Goal: Task Accomplishment & Management: Complete application form

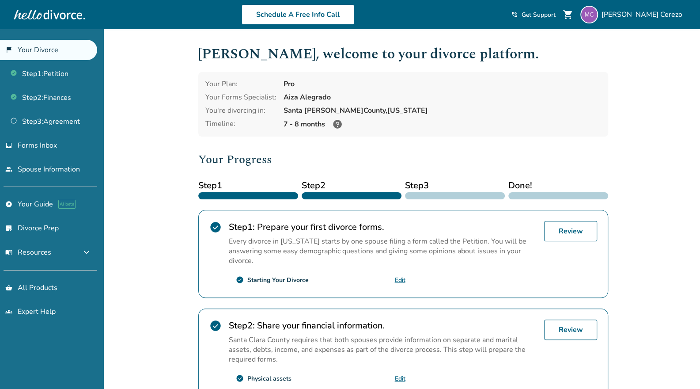
click at [658, 132] on div "Added to cart [PERSON_NAME] , welcome to your divorce platform. Your Plan: Pro …" at bounding box center [350, 335] width 700 height 613
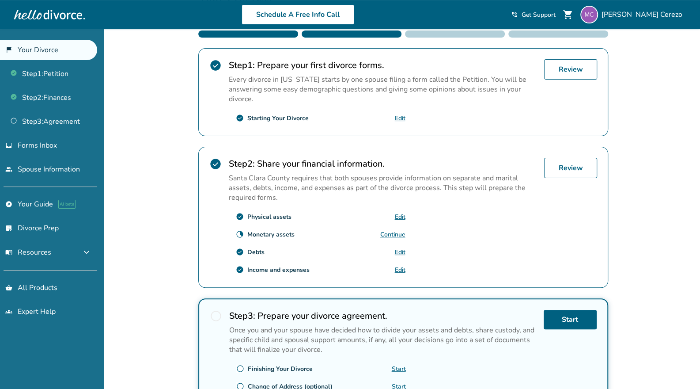
scroll to position [163, 0]
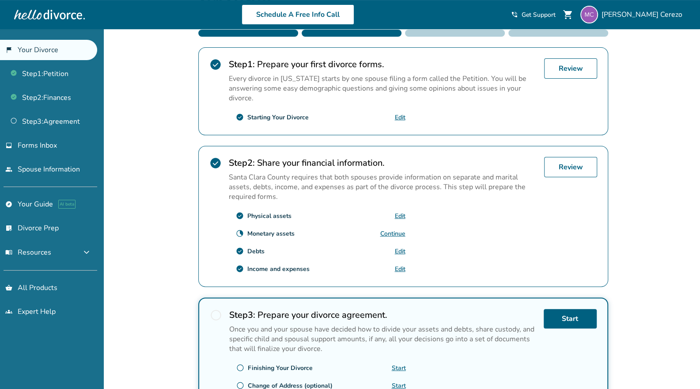
click at [392, 229] on link "Continue" at bounding box center [392, 233] width 25 height 8
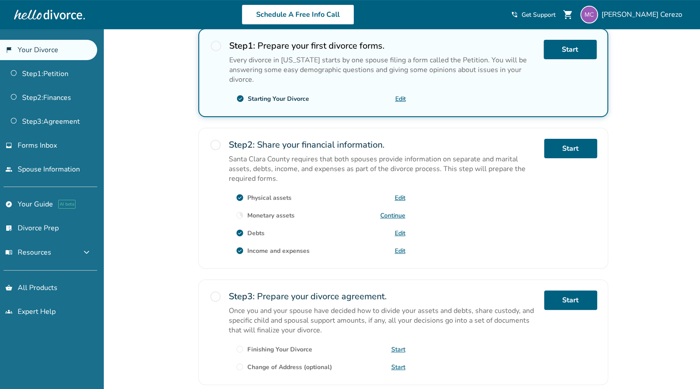
scroll to position [182, 0]
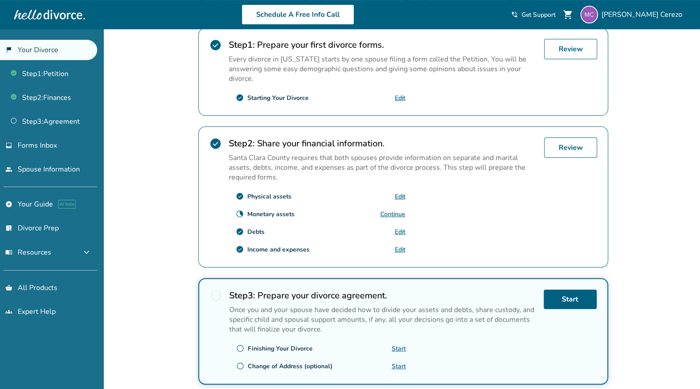
click at [396, 192] on link "Edit" at bounding box center [400, 196] width 11 height 8
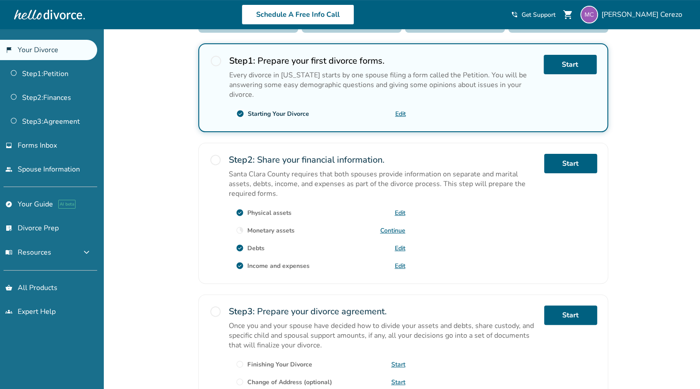
scroll to position [167, 0]
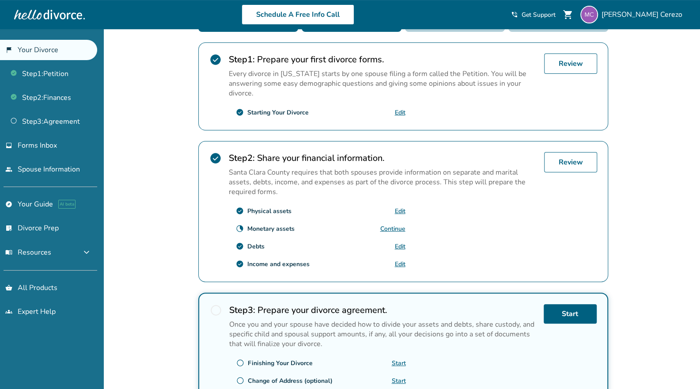
click at [399, 210] on link "Edit" at bounding box center [400, 211] width 11 height 8
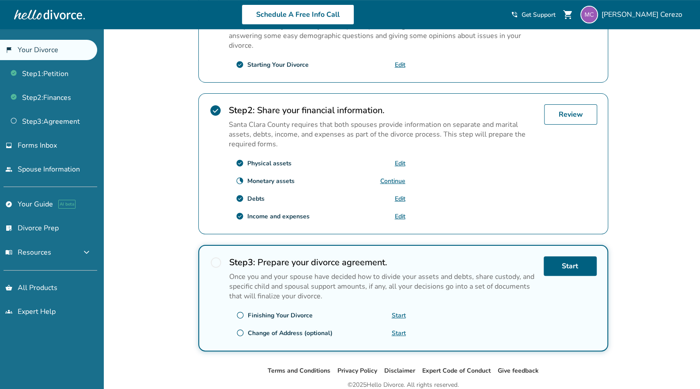
scroll to position [249, 0]
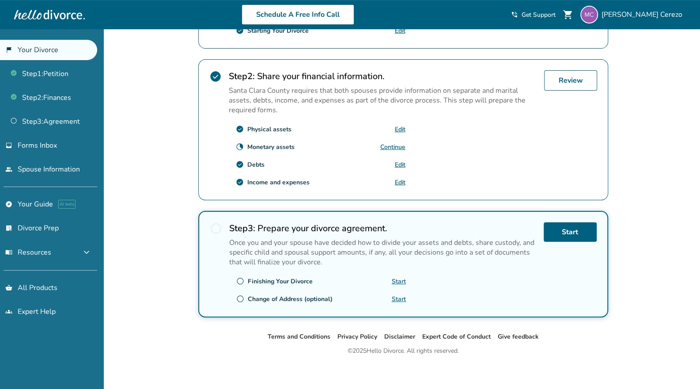
click at [400, 178] on link "Edit" at bounding box center [400, 182] width 11 height 8
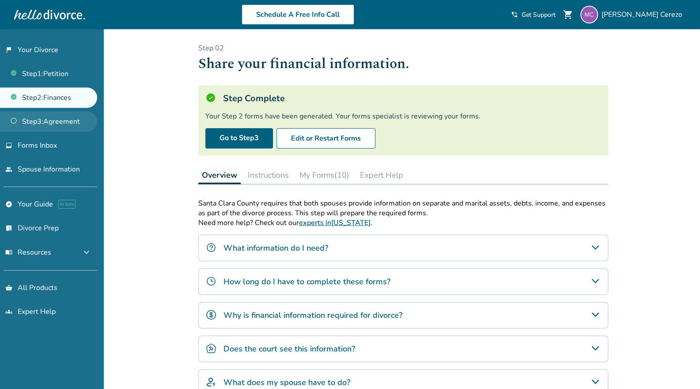
click at [58, 117] on link "Step 3 : Agreement" at bounding box center [48, 121] width 97 height 20
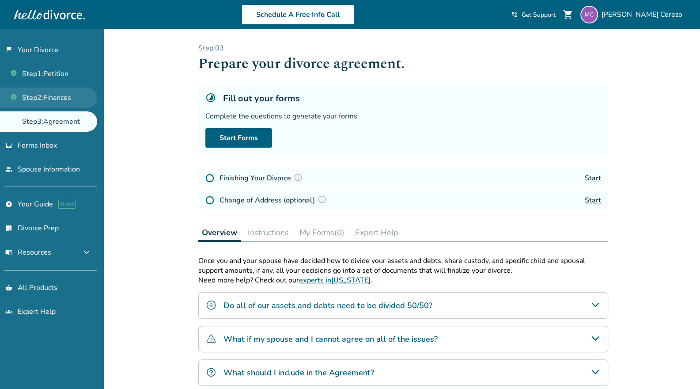
click at [65, 95] on link "Step 2 : Finances" at bounding box center [48, 97] width 97 height 20
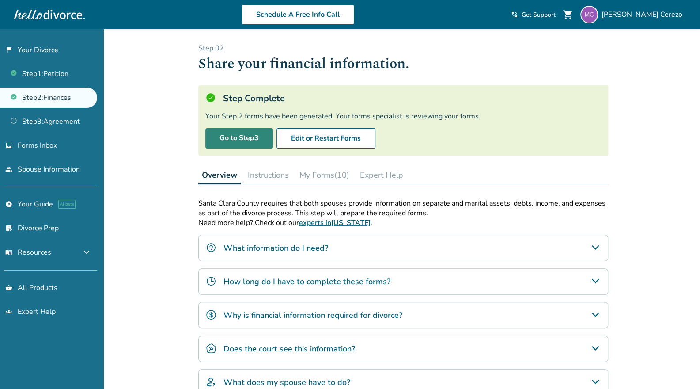
click at [245, 137] on link "Go to Step 3" at bounding box center [239, 138] width 68 height 20
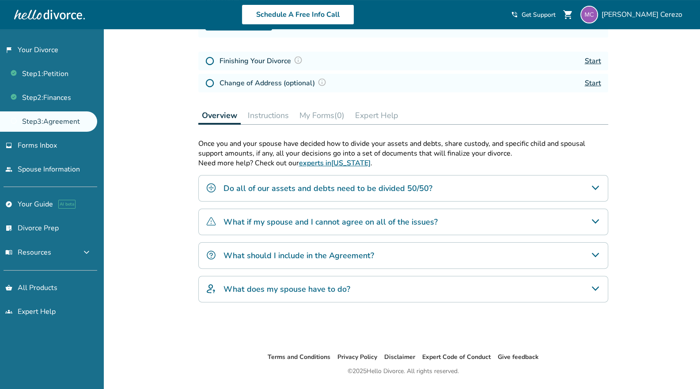
scroll to position [141, 0]
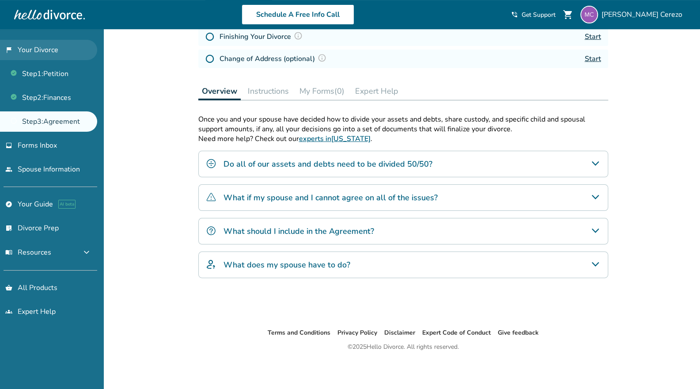
click at [50, 51] on link "flag_2 Your Divorce" at bounding box center [48, 50] width 97 height 20
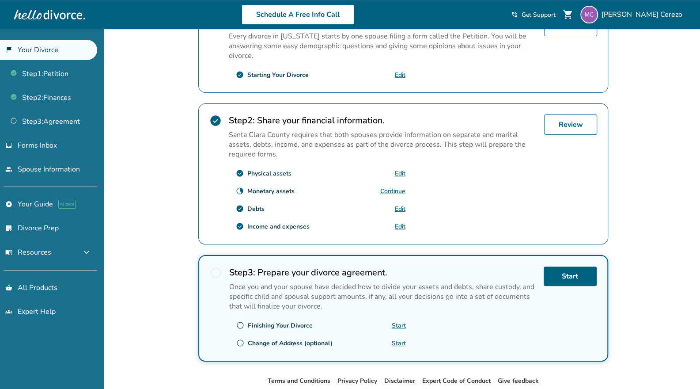
scroll to position [249, 0]
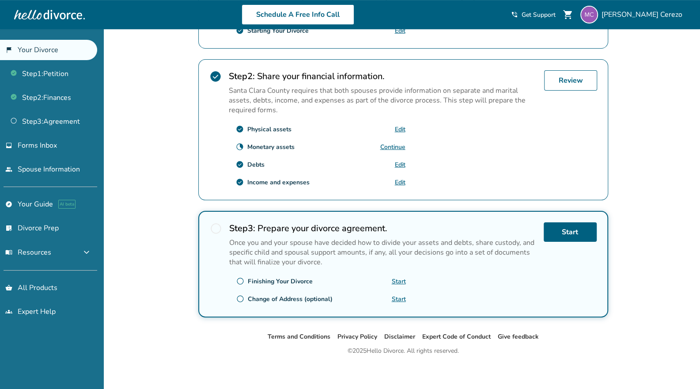
click at [402, 277] on link "Start" at bounding box center [399, 281] width 14 height 8
